Goal: Check status: Check status

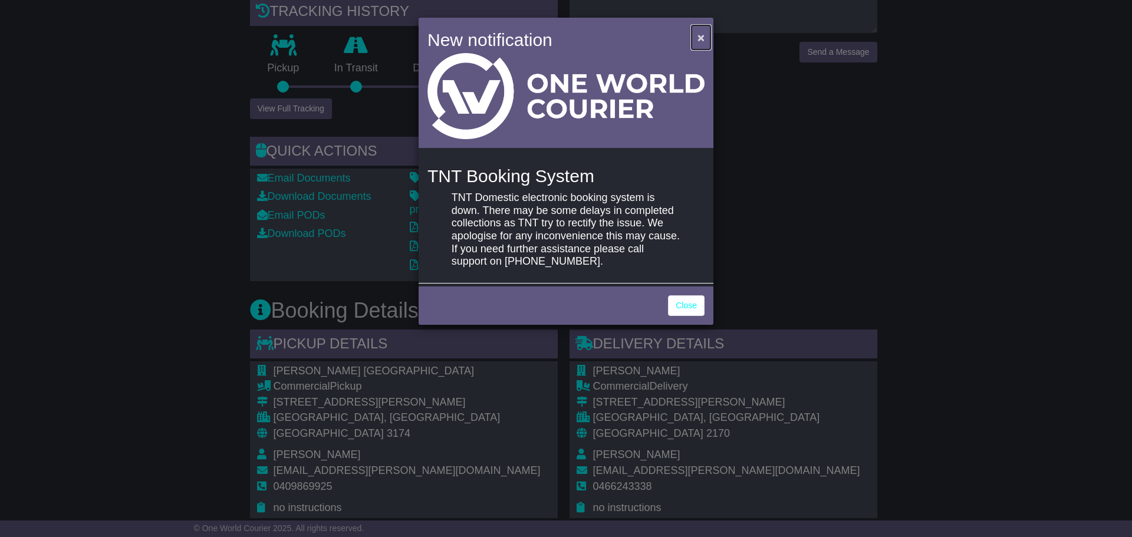
click at [692, 34] on button "×" at bounding box center [701, 37] width 19 height 24
click at [693, 40] on button "×" at bounding box center [701, 37] width 19 height 24
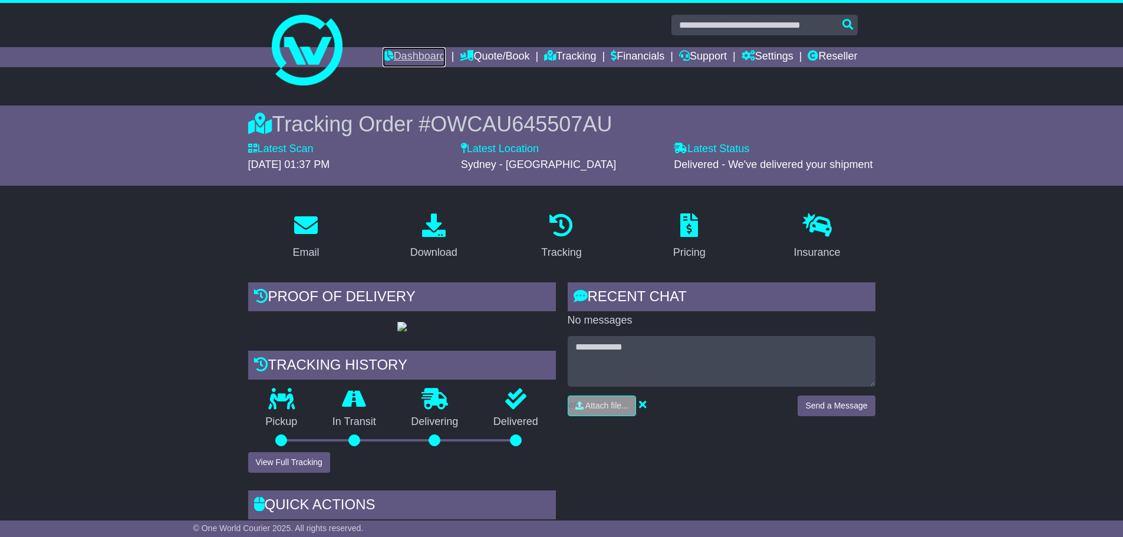
click at [383, 62] on link "Dashboard" at bounding box center [414, 57] width 63 height 20
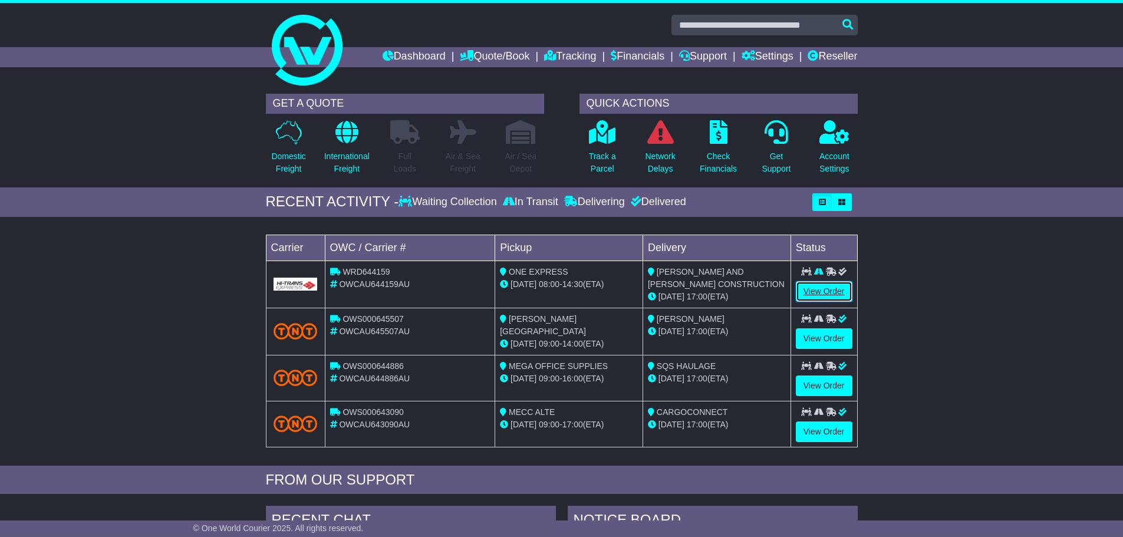
click at [842, 291] on link "View Order" at bounding box center [824, 291] width 57 height 21
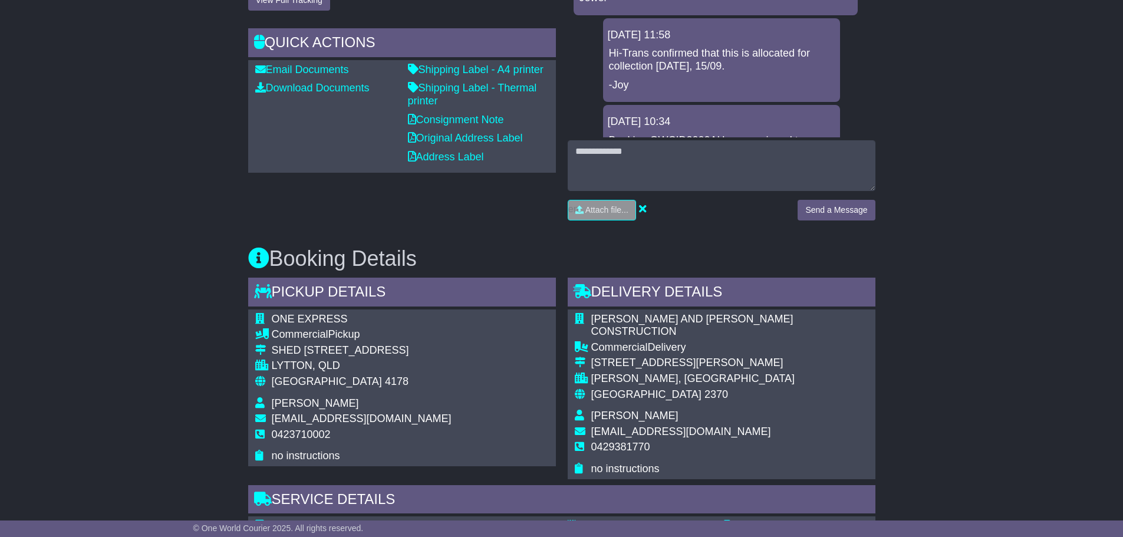
scroll to position [590, 0]
